Goal: Navigation & Orientation: Find specific page/section

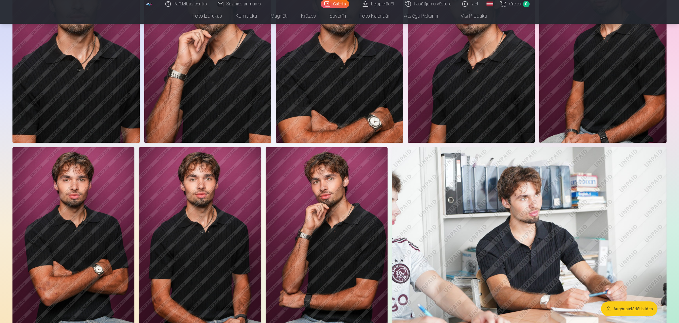
scroll to position [446, 0]
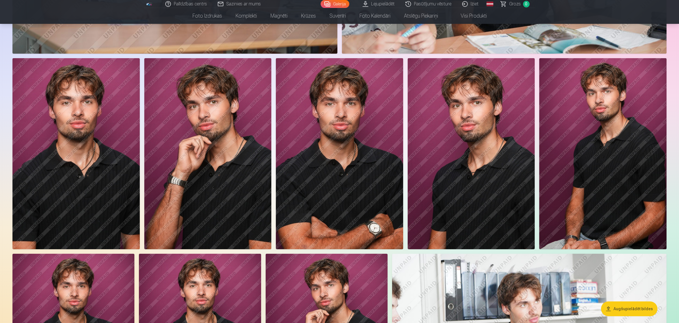
click at [321, 122] on img at bounding box center [339, 153] width 127 height 191
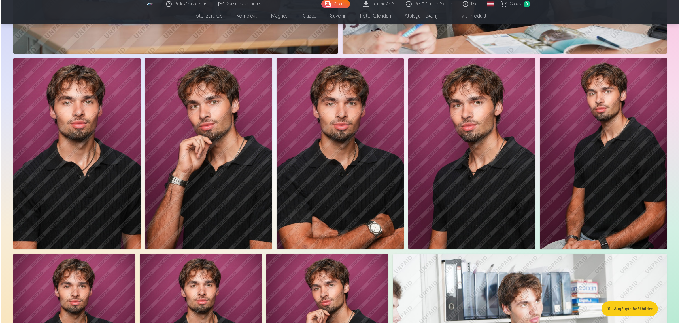
scroll to position [447, 0]
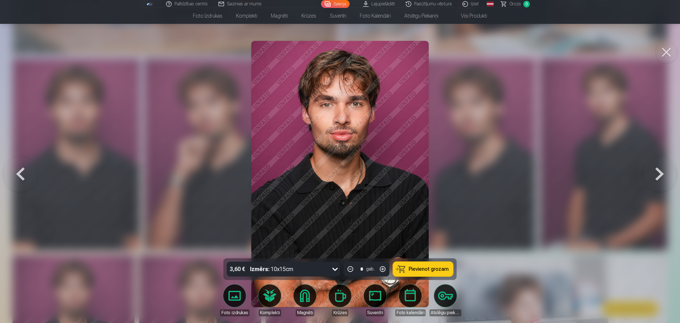
click at [660, 166] on button at bounding box center [660, 173] width 36 height 157
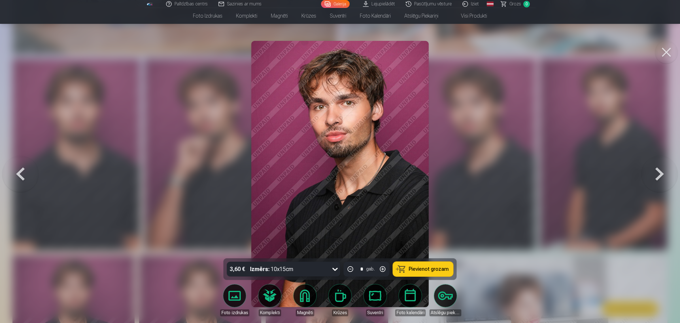
click at [660, 166] on button at bounding box center [660, 173] width 36 height 157
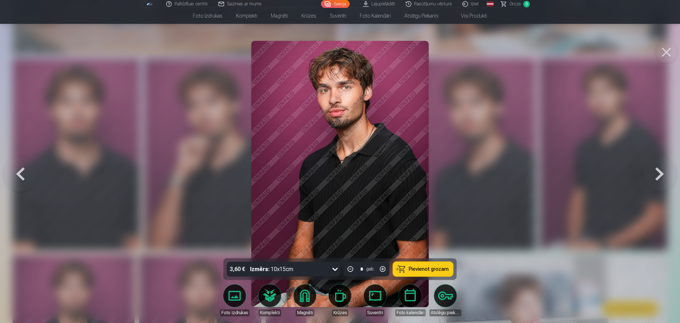
click at [26, 175] on button at bounding box center [20, 173] width 36 height 157
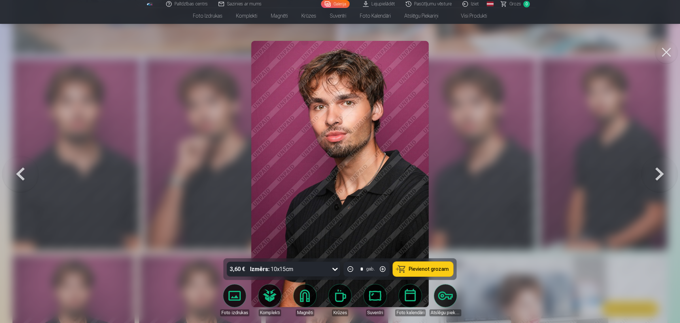
click at [25, 175] on button at bounding box center [20, 173] width 36 height 157
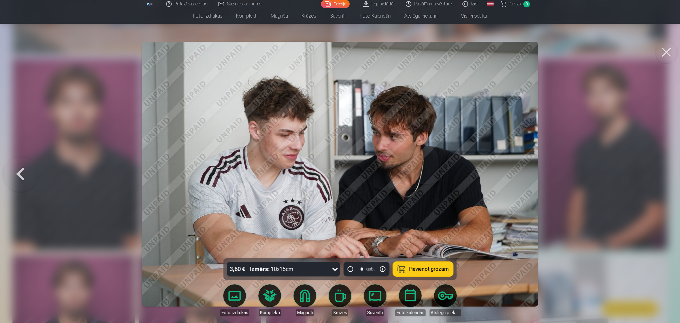
click at [662, 52] on button at bounding box center [666, 52] width 23 height 23
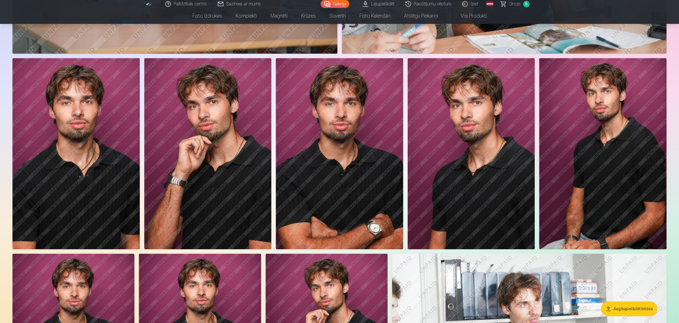
click at [421, 5] on link "Pasūtījumu vēsture" at bounding box center [428, 4] width 57 height 8
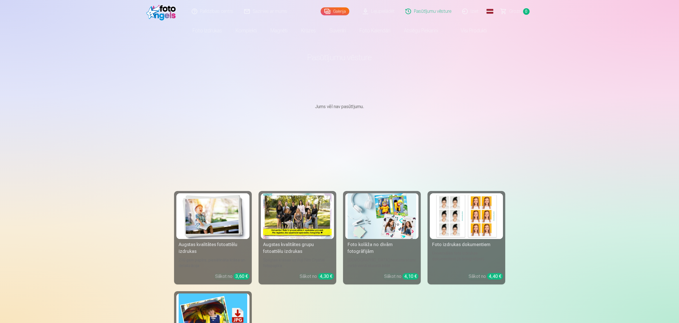
click at [377, 12] on link "Lejupielādēt" at bounding box center [378, 11] width 43 height 23
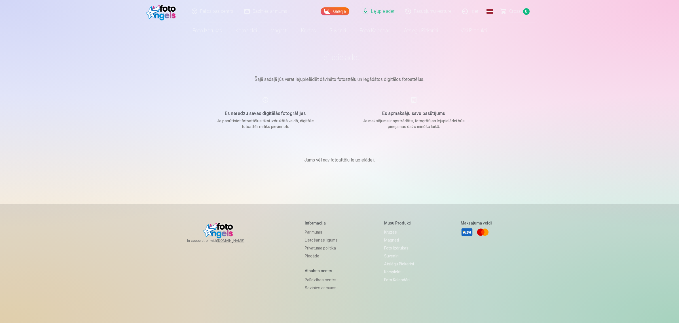
click at [336, 14] on link "Galerija" at bounding box center [335, 11] width 29 height 8
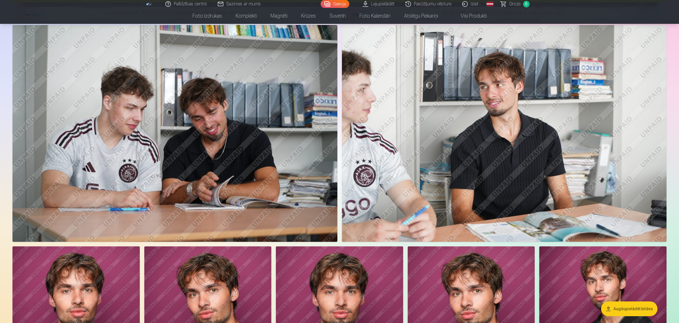
scroll to position [461, 0]
